Goal: Transaction & Acquisition: Book appointment/travel/reservation

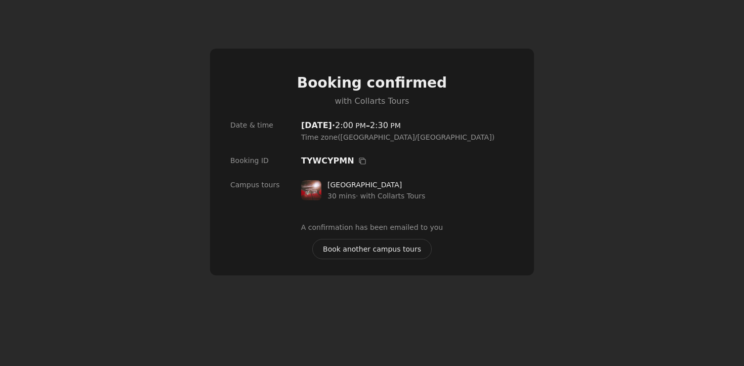
click at [363, 248] on span "Book another campus tours" at bounding box center [372, 248] width 98 height 11
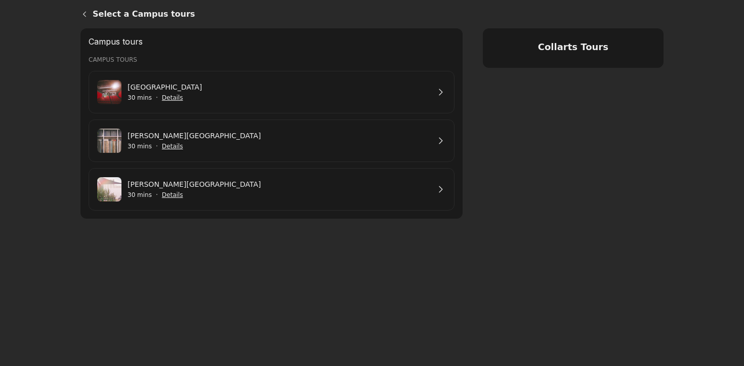
click at [228, 93] on link "[GEOGRAPHIC_DATA]" at bounding box center [279, 86] width 302 height 11
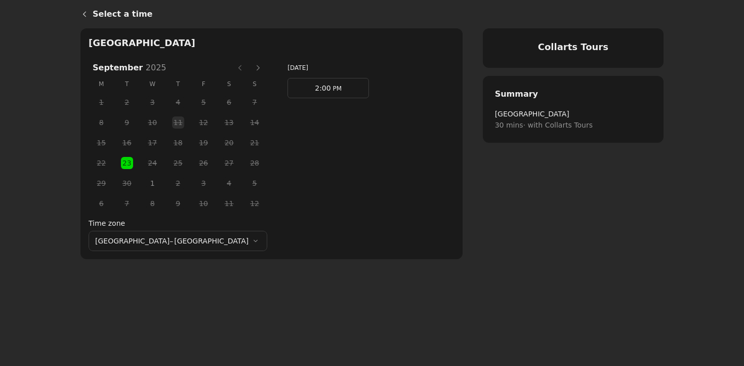
click at [145, 185] on span "1" at bounding box center [152, 183] width 15 height 15
click at [287, 97] on link "2:00 PM" at bounding box center [327, 88] width 81 height 20
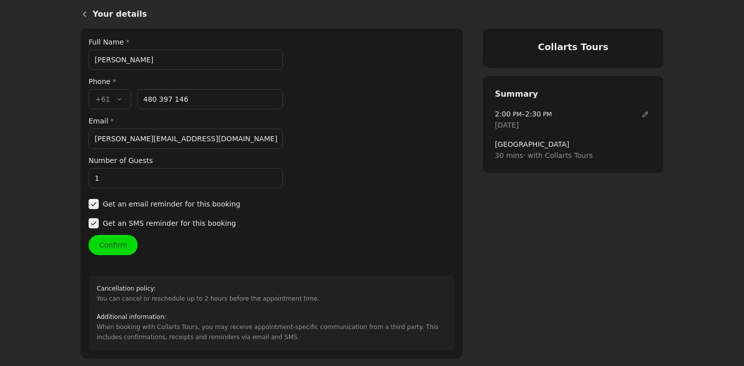
drag, startPoint x: 140, startPoint y: 61, endPoint x: 71, endPoint y: 61, distance: 69.3
click at [71, 61] on main "Your details Collarts Tours Your details Full Name * [PERSON_NAME] Phone * Coun…" at bounding box center [372, 207] width 744 height 415
type input "[PERSON_NAME]"
drag, startPoint x: 192, startPoint y: 97, endPoint x: 143, endPoint y: 96, distance: 49.1
click at [143, 96] on input "480 397 146" at bounding box center [210, 99] width 146 height 20
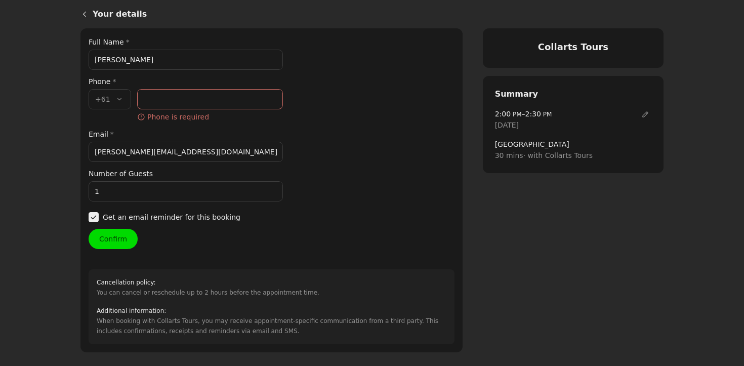
paste input "492 869 682"
type input "492 869 682"
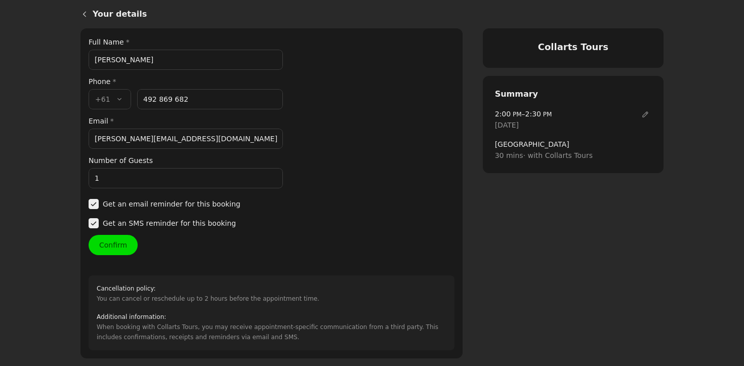
drag, startPoint x: 197, startPoint y: 141, endPoint x: 96, endPoint y: 141, distance: 100.7
click at [95, 141] on input "[PERSON_NAME][EMAIL_ADDRESS][DOMAIN_NAME]" at bounding box center [186, 139] width 194 height 20
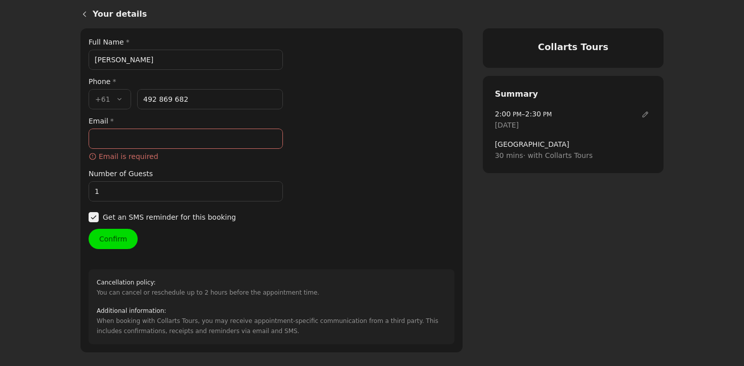
paste input "[EMAIL_ADDRESS][PERSON_NAME][DOMAIN_NAME]"
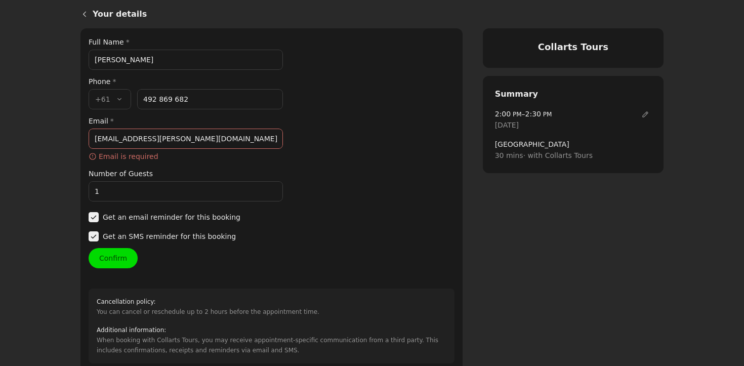
type input "[EMAIL_ADDRESS][PERSON_NAME][DOMAIN_NAME]"
click at [111, 262] on div "Your details Full Name * [PERSON_NAME] Phone * Country code * , +61 +61 Phone n…" at bounding box center [272, 199] width 366 height 327
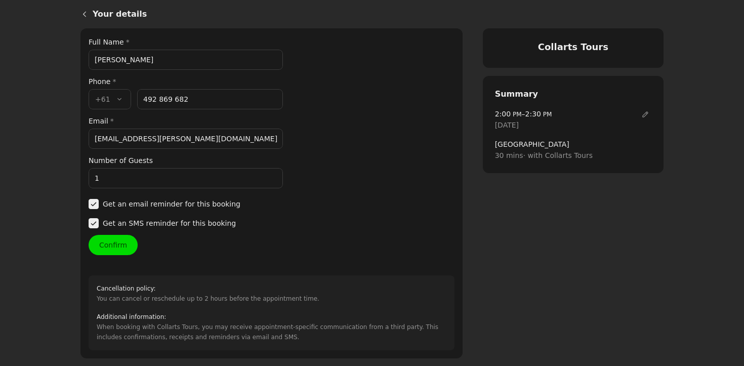
click at [117, 245] on button "Confirm" at bounding box center [113, 245] width 49 height 20
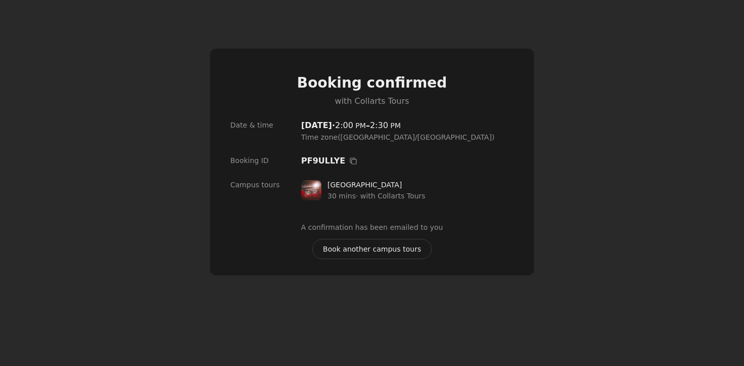
click at [348, 251] on span "Book another campus tours" at bounding box center [372, 248] width 98 height 11
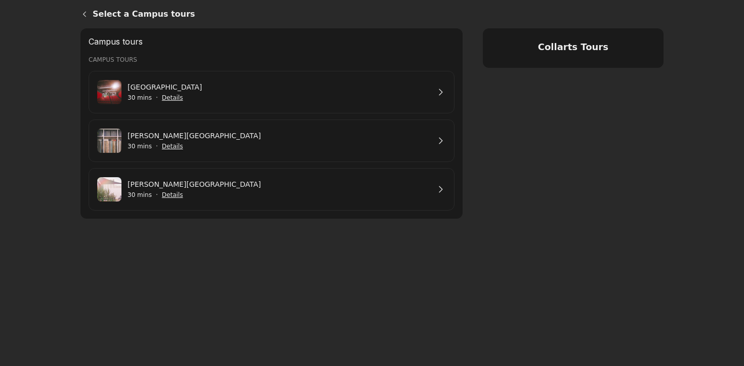
click at [166, 183] on link "[PERSON_NAME][GEOGRAPHIC_DATA]" at bounding box center [279, 184] width 302 height 11
click at [202, 141] on link "[PERSON_NAME][GEOGRAPHIC_DATA]" at bounding box center [279, 135] width 302 height 11
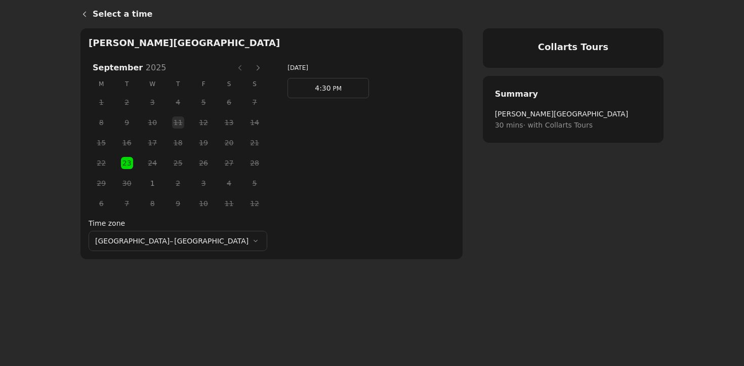
click at [145, 185] on span "1" at bounding box center [152, 183] width 15 height 15
click at [315, 89] on span "4:30" at bounding box center [323, 88] width 16 height 8
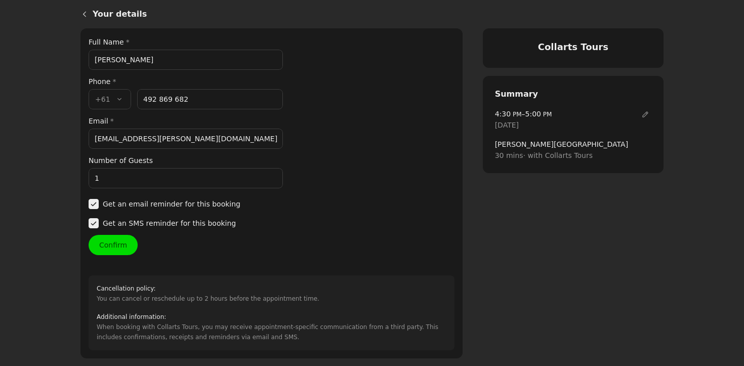
click at [180, 143] on input "[EMAIL_ADDRESS][PERSON_NAME][DOMAIN_NAME]" at bounding box center [186, 139] width 194 height 20
click at [111, 242] on button "Confirm" at bounding box center [113, 245] width 49 height 20
